Goal: Task Accomplishment & Management: Use online tool/utility

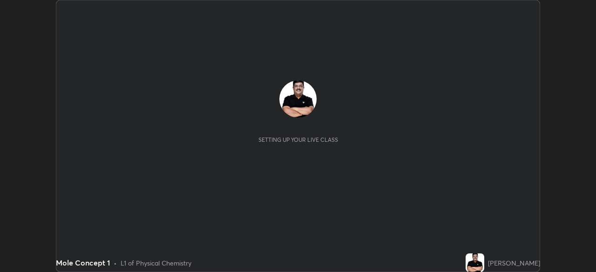
scroll to position [272, 595]
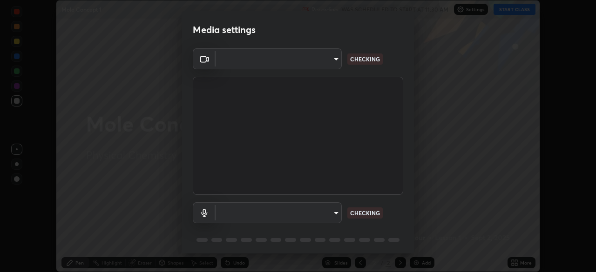
type input "495e9aafafa99ab02b2630cd73316b4ffac4e6b0a44c495734db4bb24564e739"
click at [281, 218] on body "Erase all Mole Concept 1 Recording WAS SCHEDULED TO START AT 11:30 AM Settings …" at bounding box center [298, 136] width 596 height 272
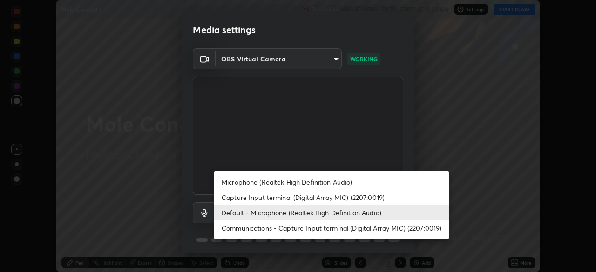
click at [238, 181] on li "Microphone (Realtek High Definition Audio)" at bounding box center [331, 182] width 235 height 15
type input "596642b751d8d0027b016c771bf2e341865489ee3c6395a207e1f5bbaf1c2065"
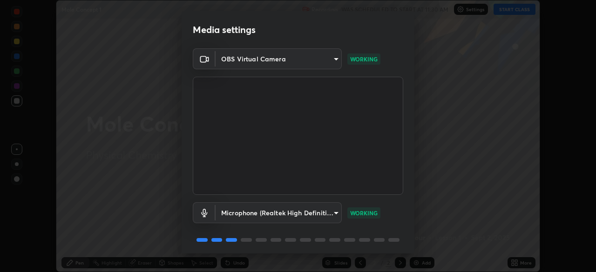
scroll to position [33, 0]
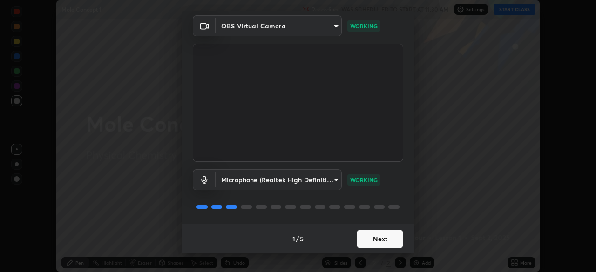
click at [389, 240] on button "Next" at bounding box center [380, 239] width 47 height 19
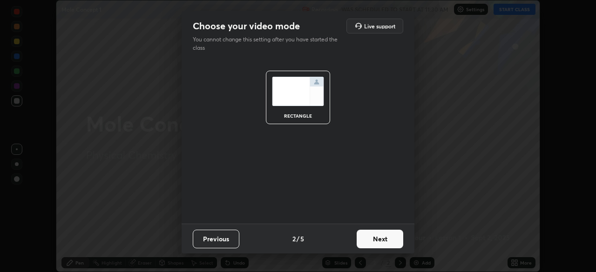
click at [391, 241] on button "Next" at bounding box center [380, 239] width 47 height 19
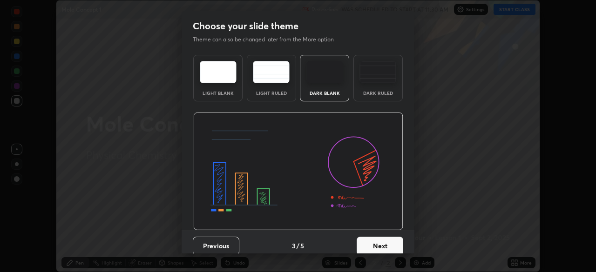
click at [397, 244] on button "Next" at bounding box center [380, 246] width 47 height 19
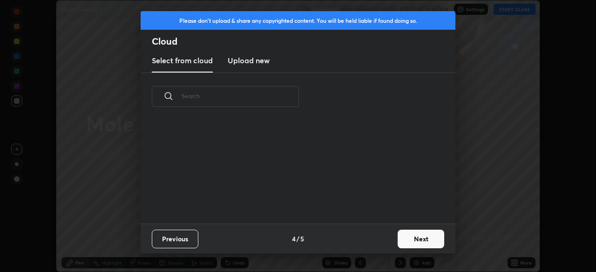
click at [425, 241] on button "Next" at bounding box center [420, 239] width 47 height 19
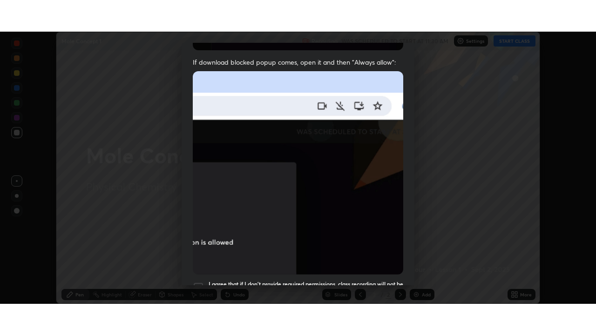
scroll to position [223, 0]
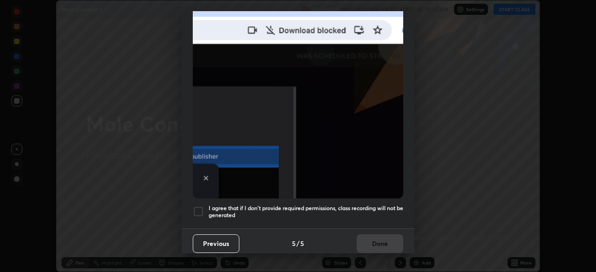
click at [202, 206] on div at bounding box center [198, 211] width 11 height 11
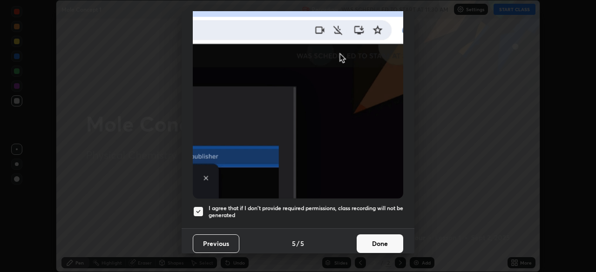
click at [380, 235] on button "Done" at bounding box center [380, 244] width 47 height 19
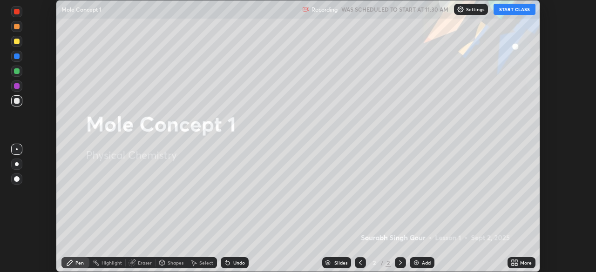
click at [512, 8] on button "START CLASS" at bounding box center [514, 9] width 42 height 11
click at [516, 264] on icon at bounding box center [516, 264] width 2 height 2
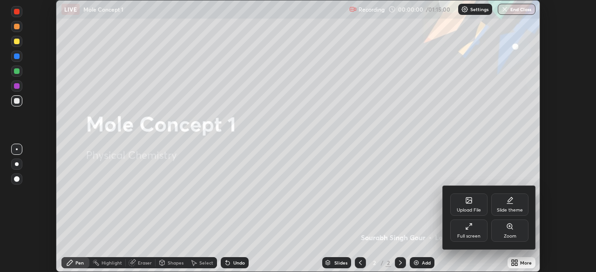
click at [471, 231] on div "Full screen" at bounding box center [468, 231] width 37 height 22
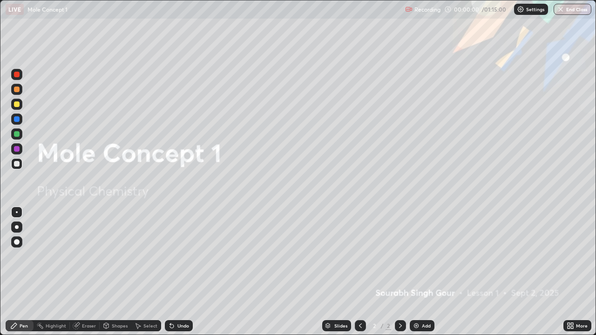
scroll to position [335, 596]
click at [418, 272] on img at bounding box center [415, 325] width 7 height 7
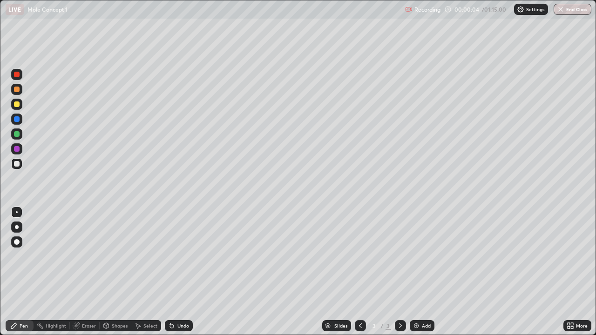
click at [17, 104] on div at bounding box center [17, 104] width 6 height 6
click at [15, 228] on div at bounding box center [17, 227] width 4 height 4
click at [414, 272] on img at bounding box center [415, 325] width 7 height 7
click at [17, 166] on div at bounding box center [17, 164] width 6 height 6
click at [359, 272] on icon at bounding box center [360, 325] width 7 height 7
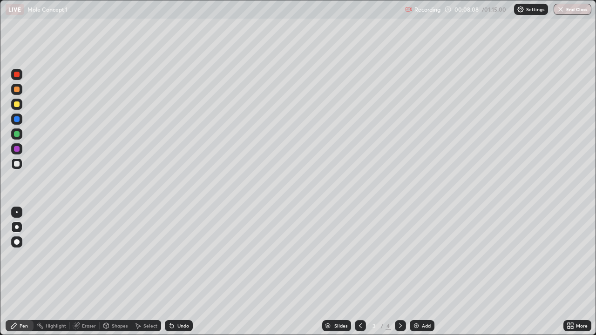
click at [403, 272] on div at bounding box center [400, 325] width 11 height 11
click at [17, 107] on div at bounding box center [17, 104] width 6 height 6
click at [359, 272] on icon at bounding box center [360, 325] width 7 height 7
click at [402, 272] on icon at bounding box center [400, 325] width 7 height 7
click at [183, 272] on div "Undo" at bounding box center [179, 325] width 28 height 11
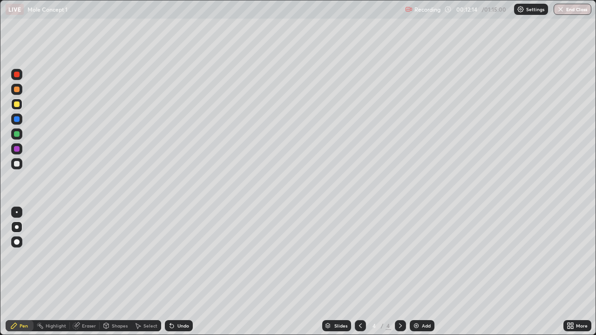
click at [185, 272] on div "Undo" at bounding box center [179, 325] width 28 height 11
click at [187, 272] on div "Undo" at bounding box center [179, 325] width 28 height 11
click at [188, 272] on div "Undo" at bounding box center [179, 325] width 28 height 11
click at [359, 272] on icon at bounding box center [360, 325] width 7 height 7
click at [399, 272] on icon at bounding box center [400, 325] width 7 height 7
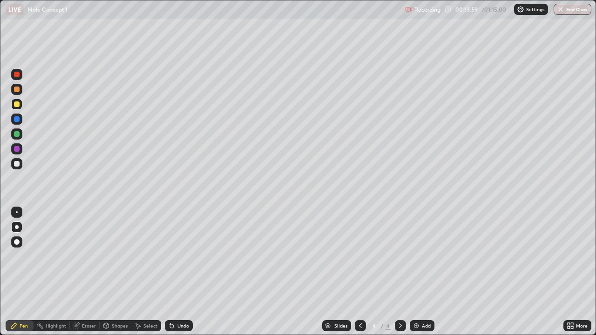
click at [420, 272] on div "Add" at bounding box center [422, 325] width 25 height 11
click at [20, 164] on div at bounding box center [16, 163] width 11 height 11
click at [182, 272] on div "Undo" at bounding box center [179, 325] width 28 height 11
click at [412, 272] on img at bounding box center [415, 325] width 7 height 7
click at [18, 105] on div at bounding box center [17, 104] width 6 height 6
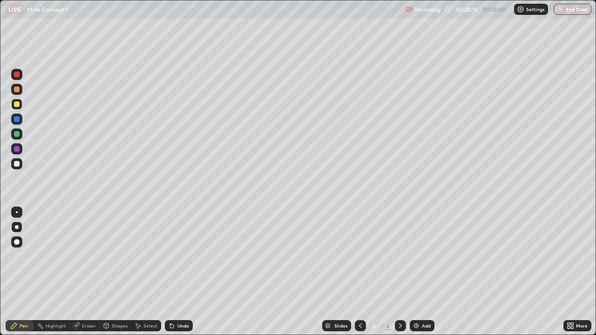
click at [16, 166] on div at bounding box center [17, 164] width 6 height 6
click at [411, 272] on div "Add" at bounding box center [422, 325] width 25 height 11
click at [18, 107] on div at bounding box center [17, 104] width 6 height 6
click at [329, 272] on icon at bounding box center [328, 326] width 6 height 6
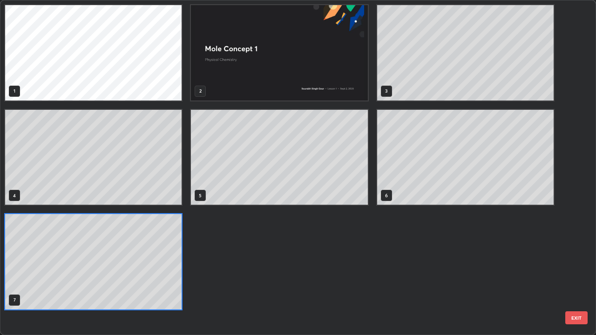
scroll to position [331, 590]
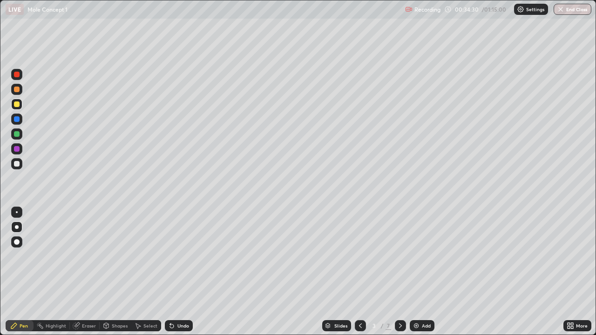
click at [343, 272] on div "Slides" at bounding box center [340, 325] width 13 height 5
click at [17, 166] on div at bounding box center [17, 164] width 6 height 6
click at [418, 272] on img at bounding box center [415, 325] width 7 height 7
click at [359, 272] on icon at bounding box center [360, 325] width 7 height 7
click at [399, 272] on icon at bounding box center [400, 325] width 7 height 7
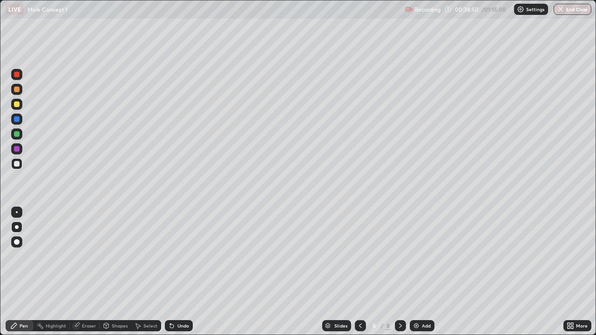
click at [362, 272] on icon at bounding box center [360, 325] width 7 height 7
click at [399, 272] on icon at bounding box center [400, 325] width 3 height 5
click at [327, 272] on icon at bounding box center [327, 327] width 5 height 1
click at [330, 272] on div "Slides" at bounding box center [336, 325] width 29 height 11
click at [18, 107] on div at bounding box center [17, 104] width 6 height 6
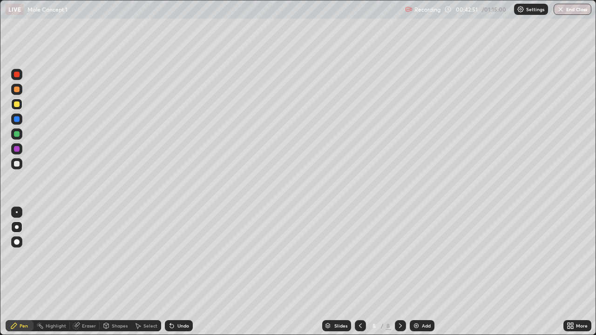
click at [330, 272] on div "Slides" at bounding box center [336, 325] width 29 height 11
click at [327, 272] on icon at bounding box center [327, 324] width 5 height 2
click at [415, 272] on img at bounding box center [415, 325] width 7 height 7
click at [14, 166] on div at bounding box center [17, 164] width 6 height 6
click at [21, 105] on div at bounding box center [16, 104] width 11 height 11
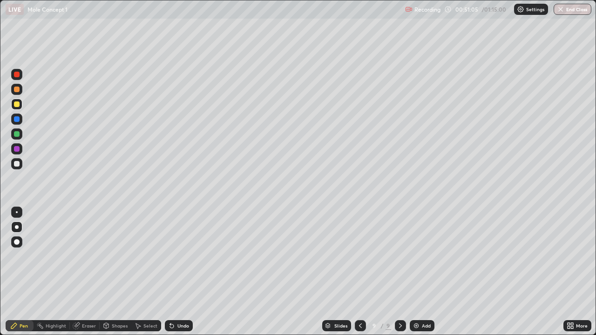
click at [416, 272] on img at bounding box center [415, 325] width 7 height 7
click at [18, 164] on div at bounding box center [17, 164] width 6 height 6
click at [18, 107] on div at bounding box center [17, 104] width 6 height 6
click at [17, 165] on div at bounding box center [17, 164] width 6 height 6
click at [412, 272] on img at bounding box center [415, 325] width 7 height 7
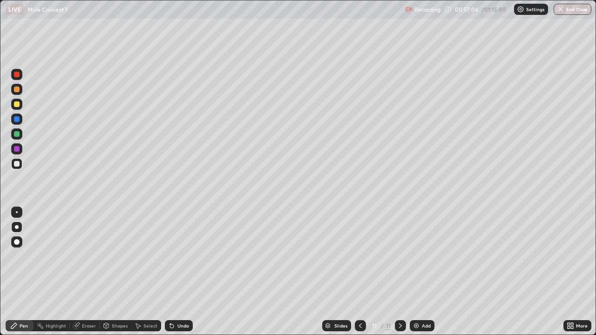
click at [18, 107] on div at bounding box center [17, 104] width 6 height 6
click at [357, 272] on icon at bounding box center [360, 325] width 7 height 7
click at [397, 272] on icon at bounding box center [400, 325] width 7 height 7
click at [416, 272] on img at bounding box center [415, 325] width 7 height 7
click at [360, 272] on icon at bounding box center [360, 325] width 3 height 5
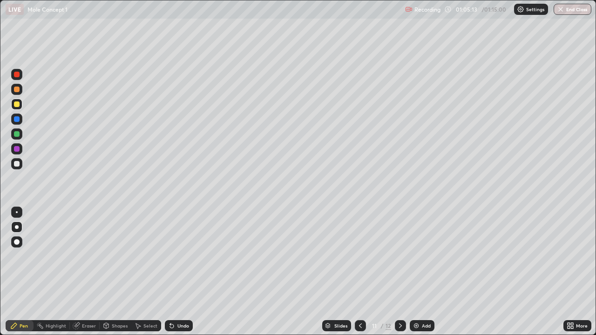
click at [400, 272] on icon at bounding box center [400, 325] width 7 height 7
click at [565, 11] on button "End Class" at bounding box center [572, 9] width 38 height 11
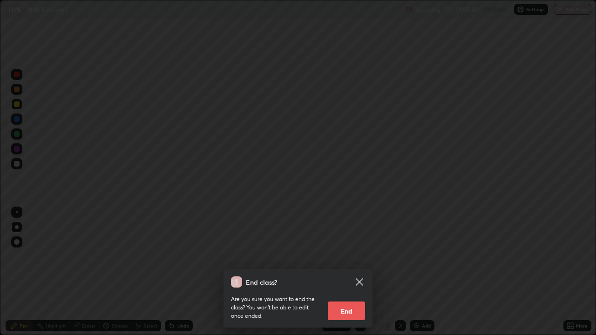
click at [357, 272] on button "End" at bounding box center [346, 311] width 37 height 19
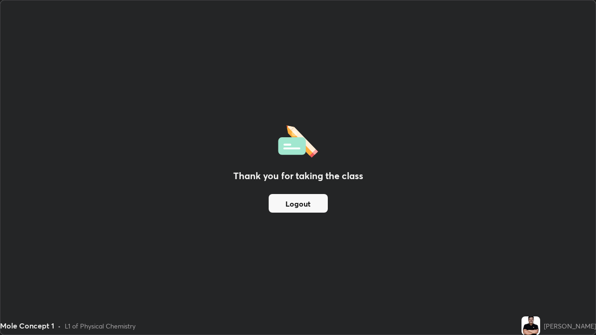
click at [317, 202] on button "Logout" at bounding box center [298, 203] width 59 height 19
